Goal: Find specific page/section

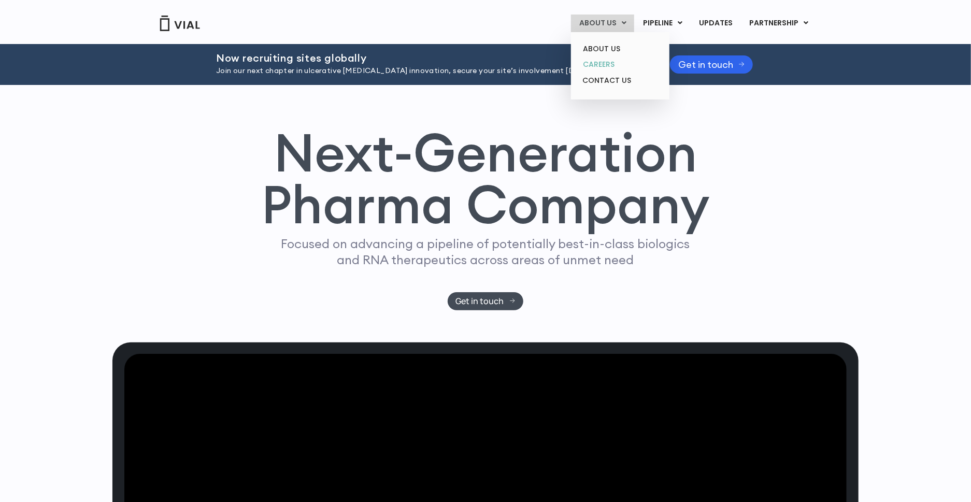
click at [616, 68] on link "CAREERS" at bounding box center [620, 65] width 91 height 16
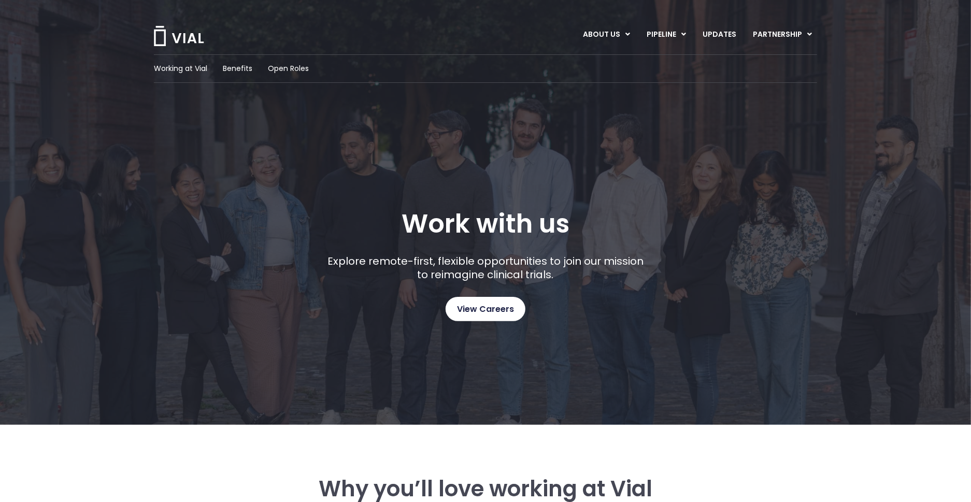
click at [497, 315] on span "View Careers" at bounding box center [485, 309] width 57 height 13
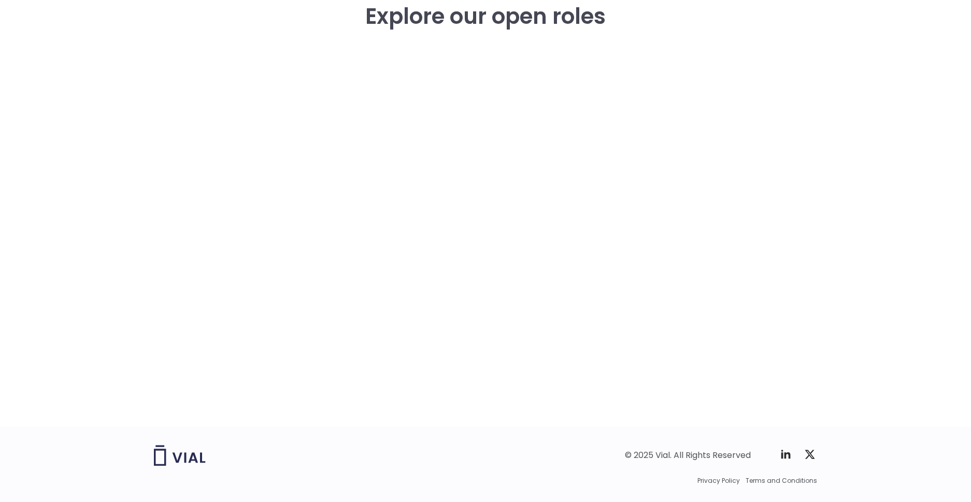
scroll to position [1519, 0]
